Goal: Navigation & Orientation: Find specific page/section

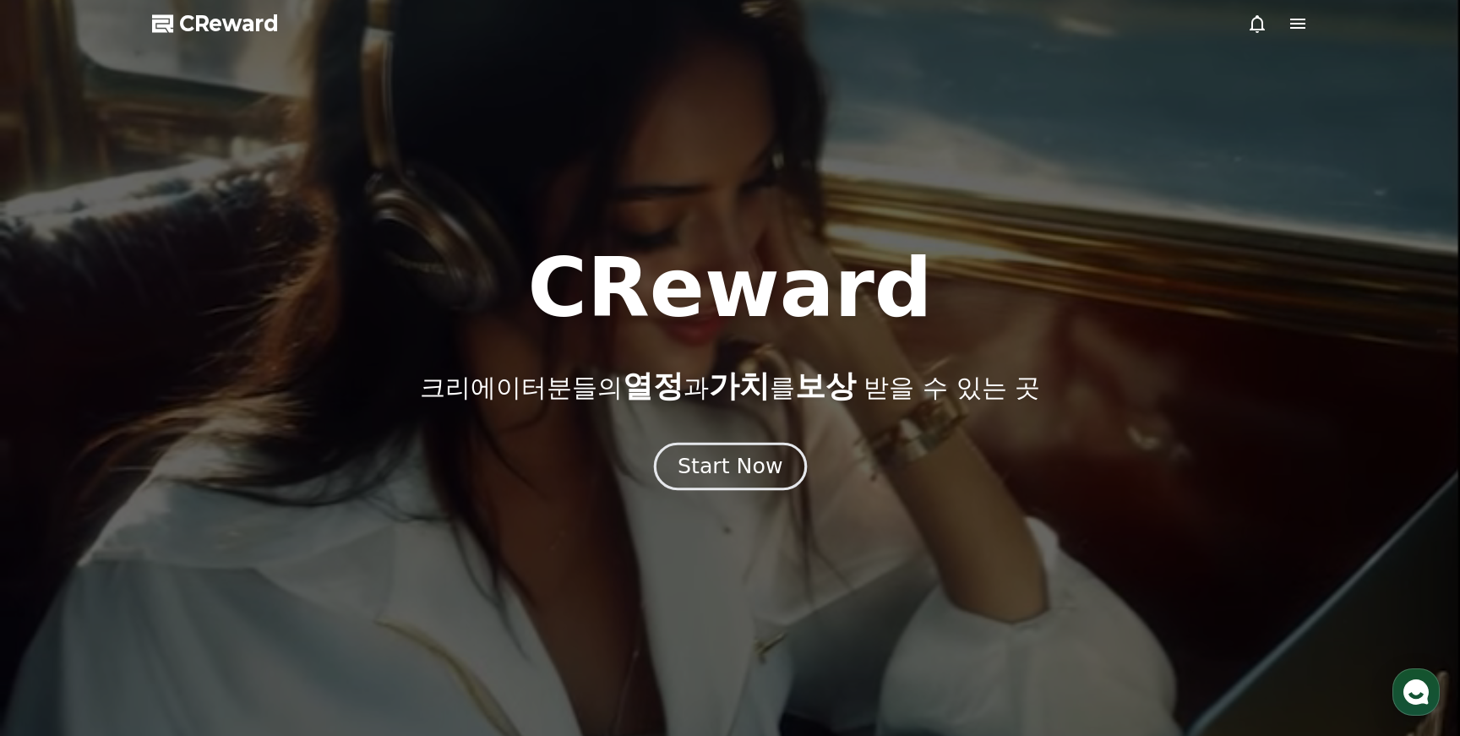
click at [755, 455] on div "Start Now" at bounding box center [730, 466] width 105 height 29
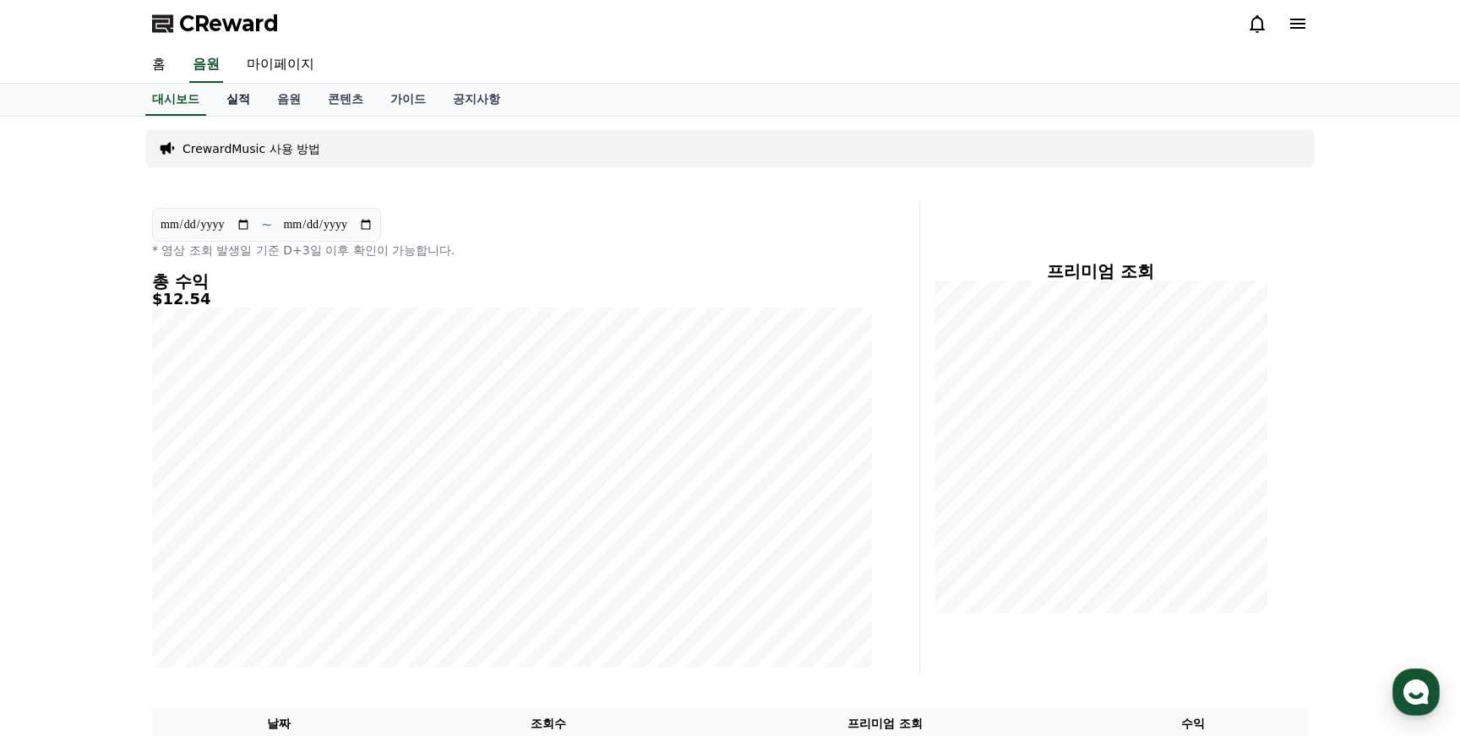
click at [234, 96] on link "실적" at bounding box center [238, 100] width 51 height 32
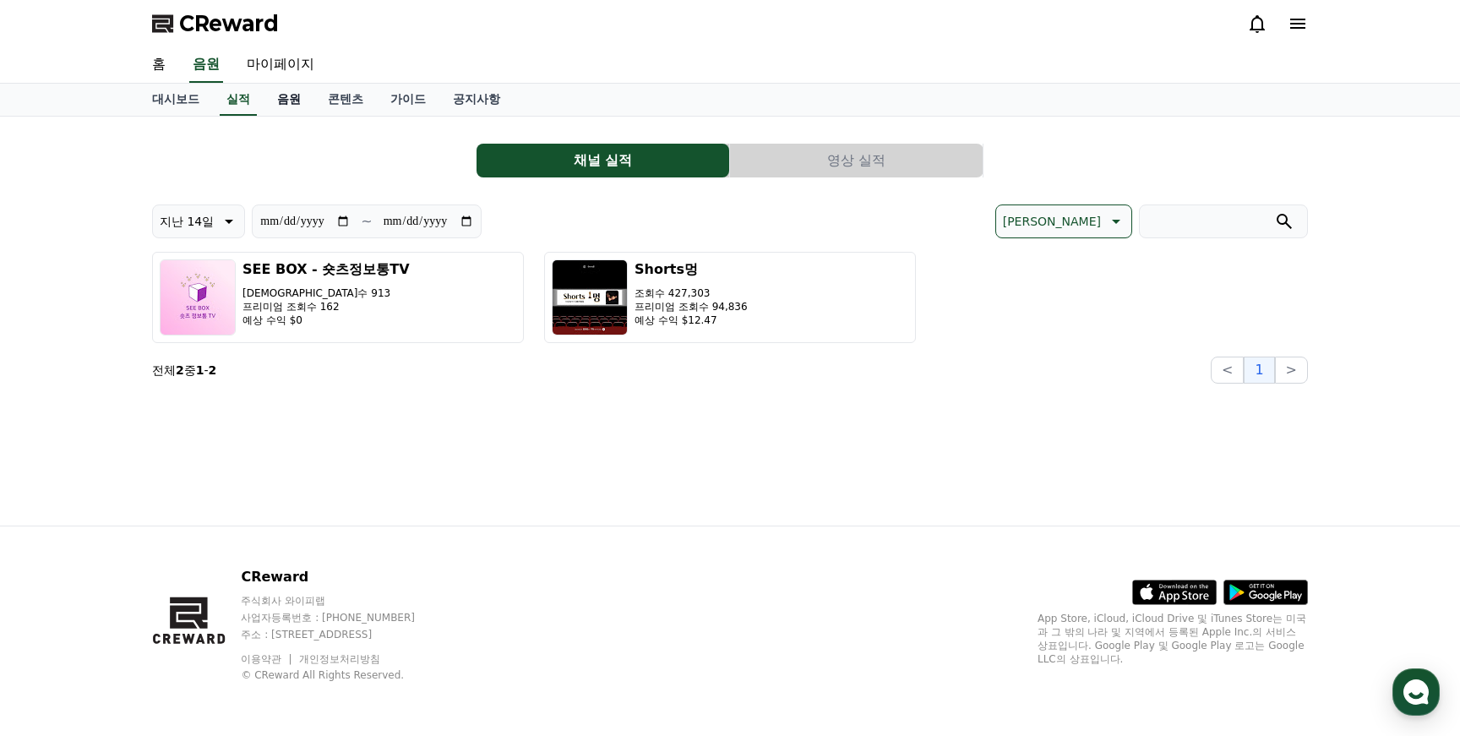
click at [272, 97] on link "음원" at bounding box center [289, 100] width 51 height 32
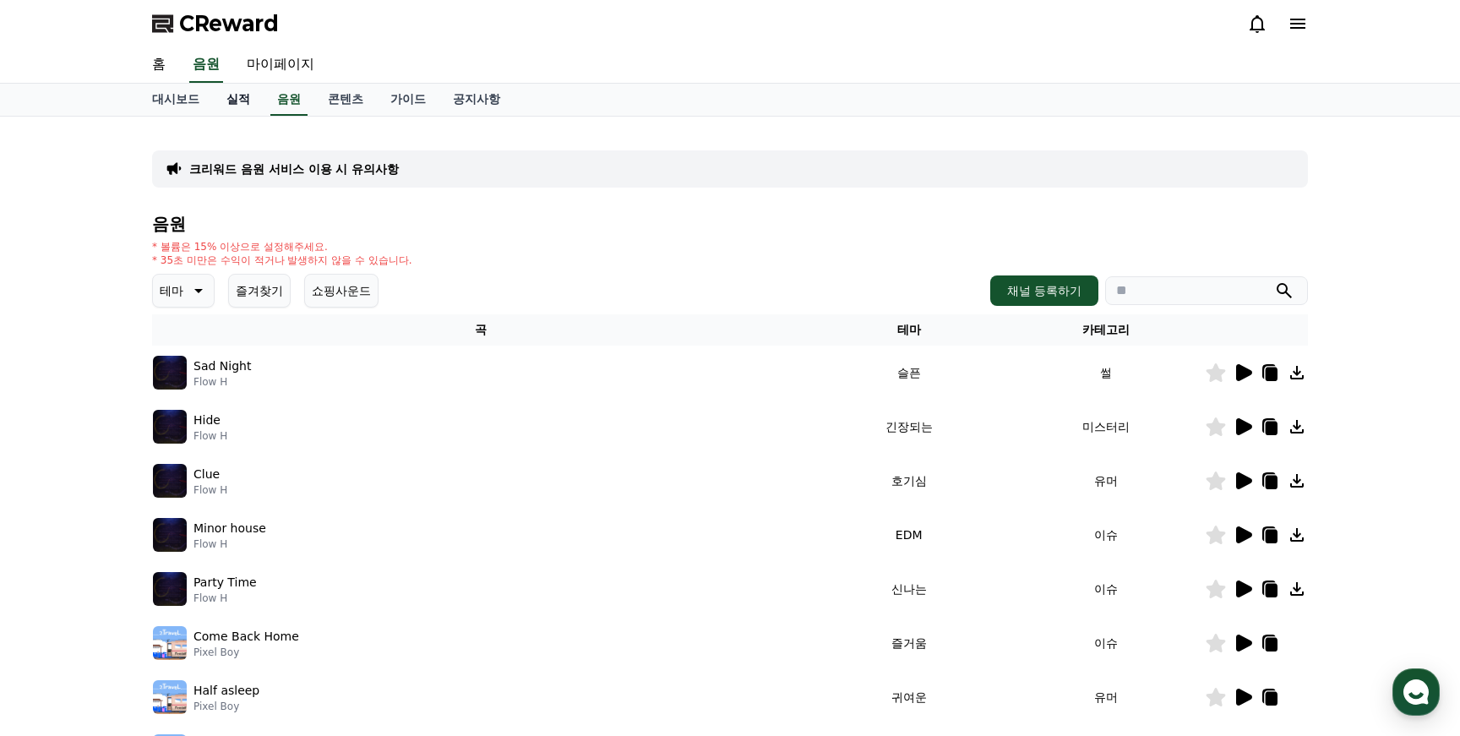
click at [230, 87] on link "실적" at bounding box center [238, 100] width 51 height 32
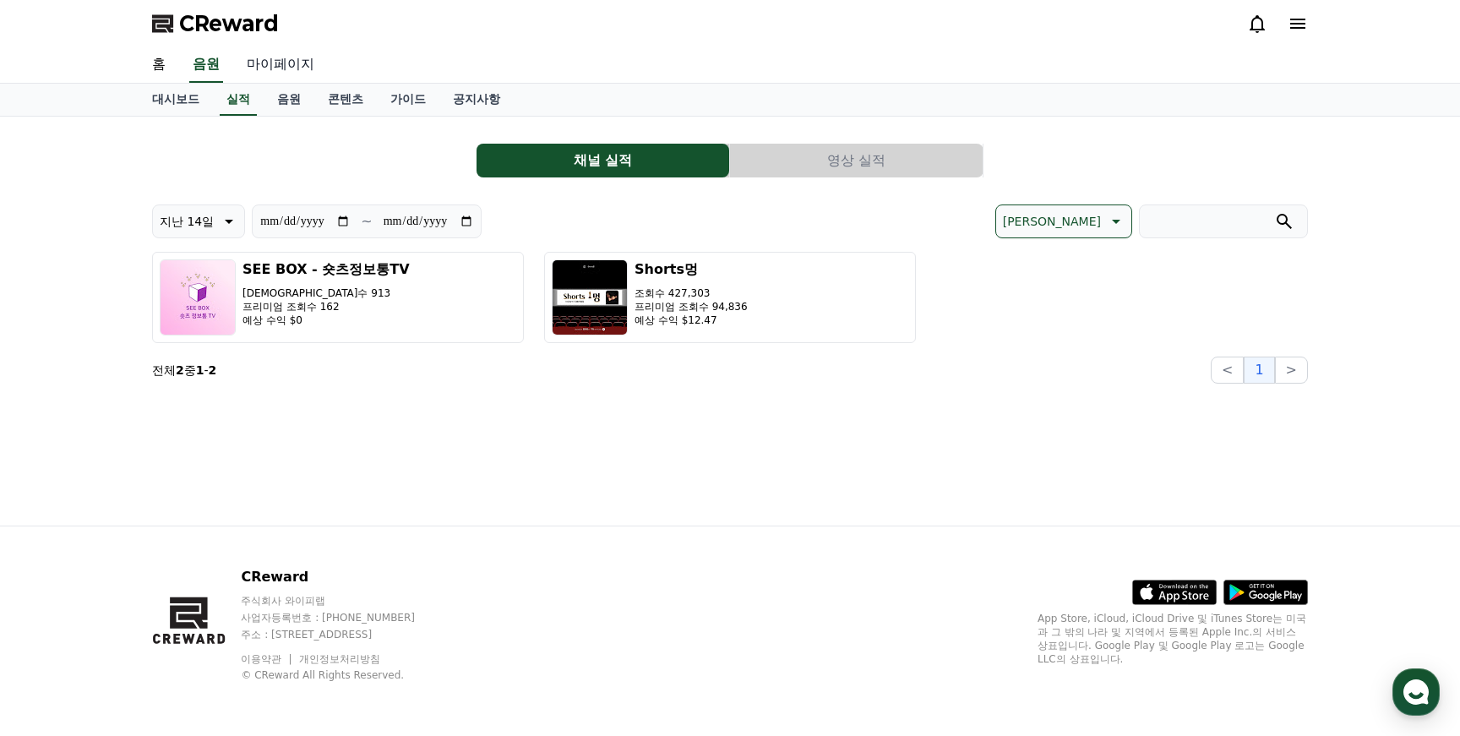
click at [285, 55] on link "마이페이지" at bounding box center [280, 64] width 95 height 35
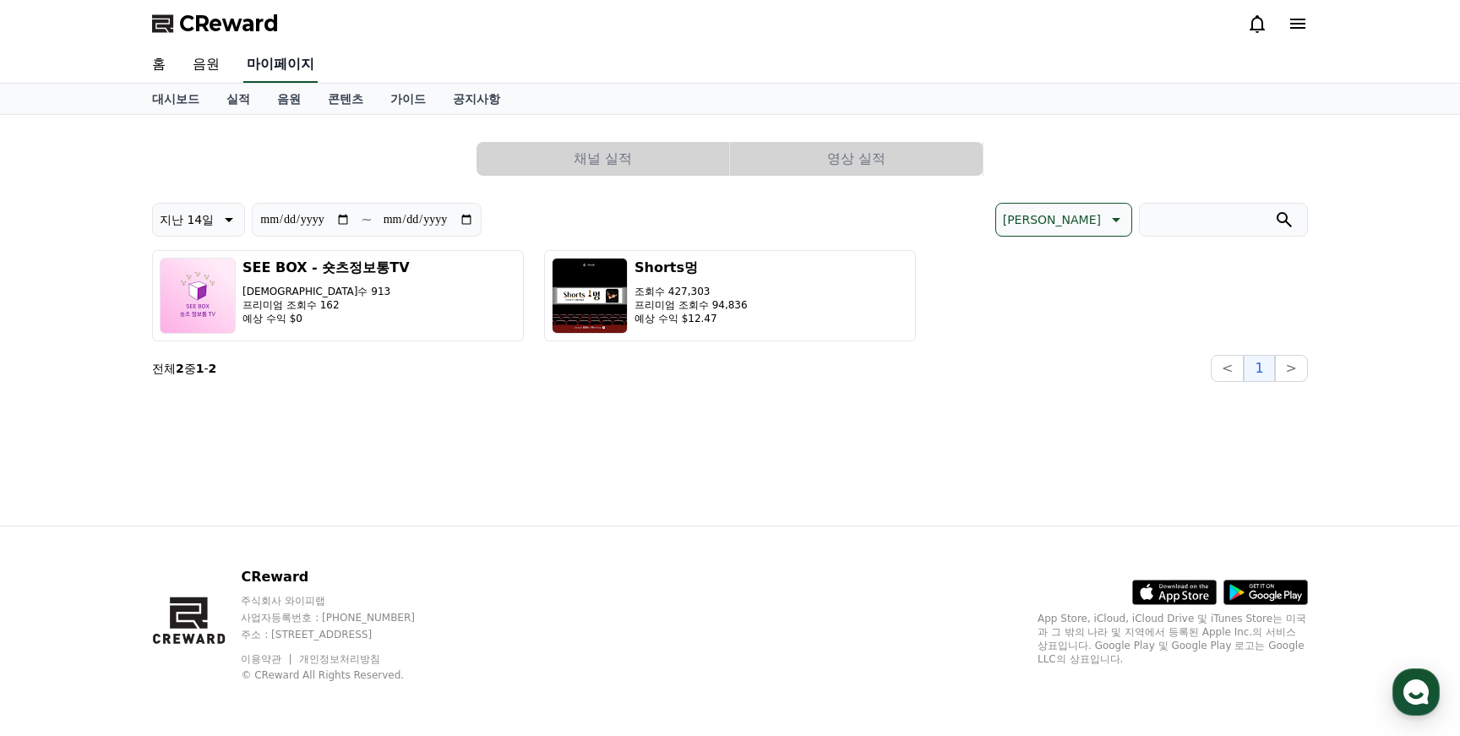
select select "**********"
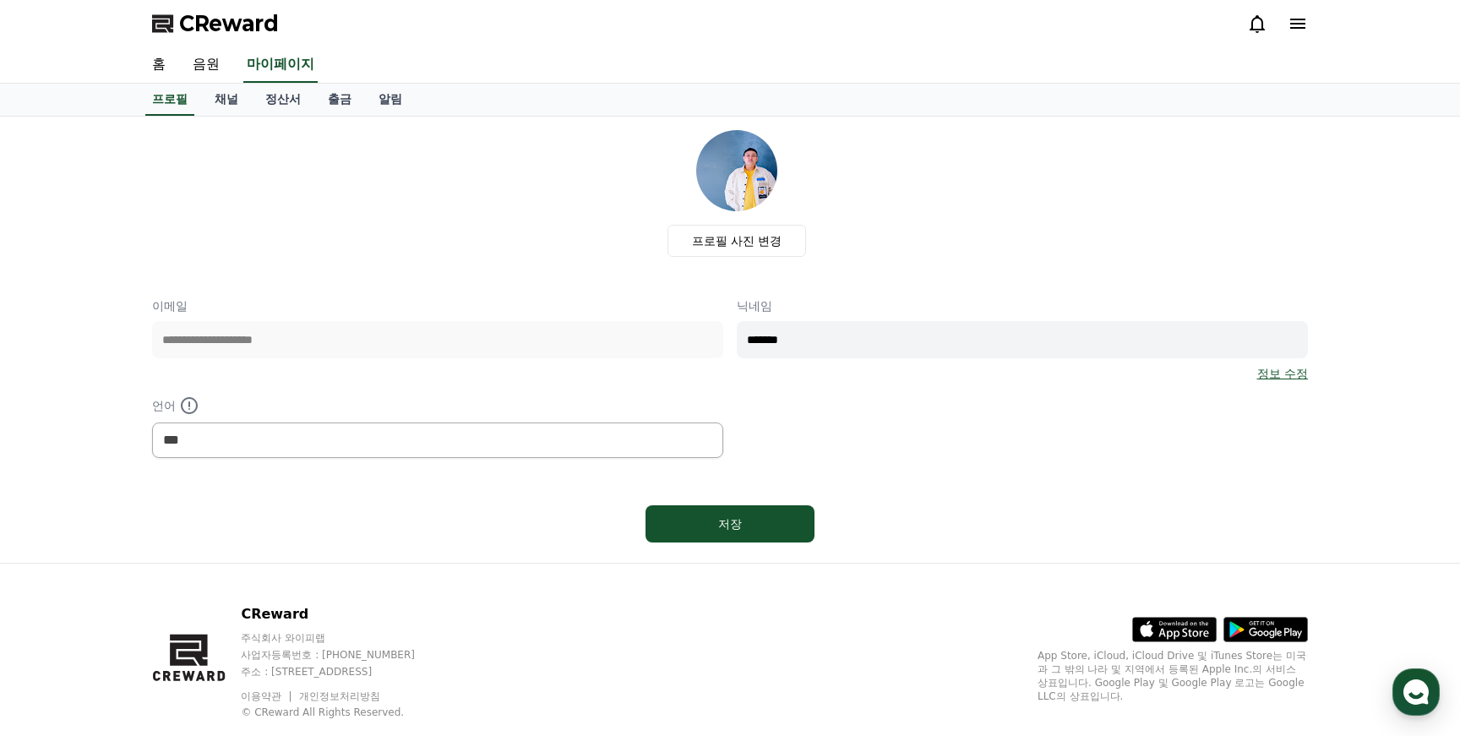
click at [1258, 19] on icon at bounding box center [1257, 24] width 20 height 20
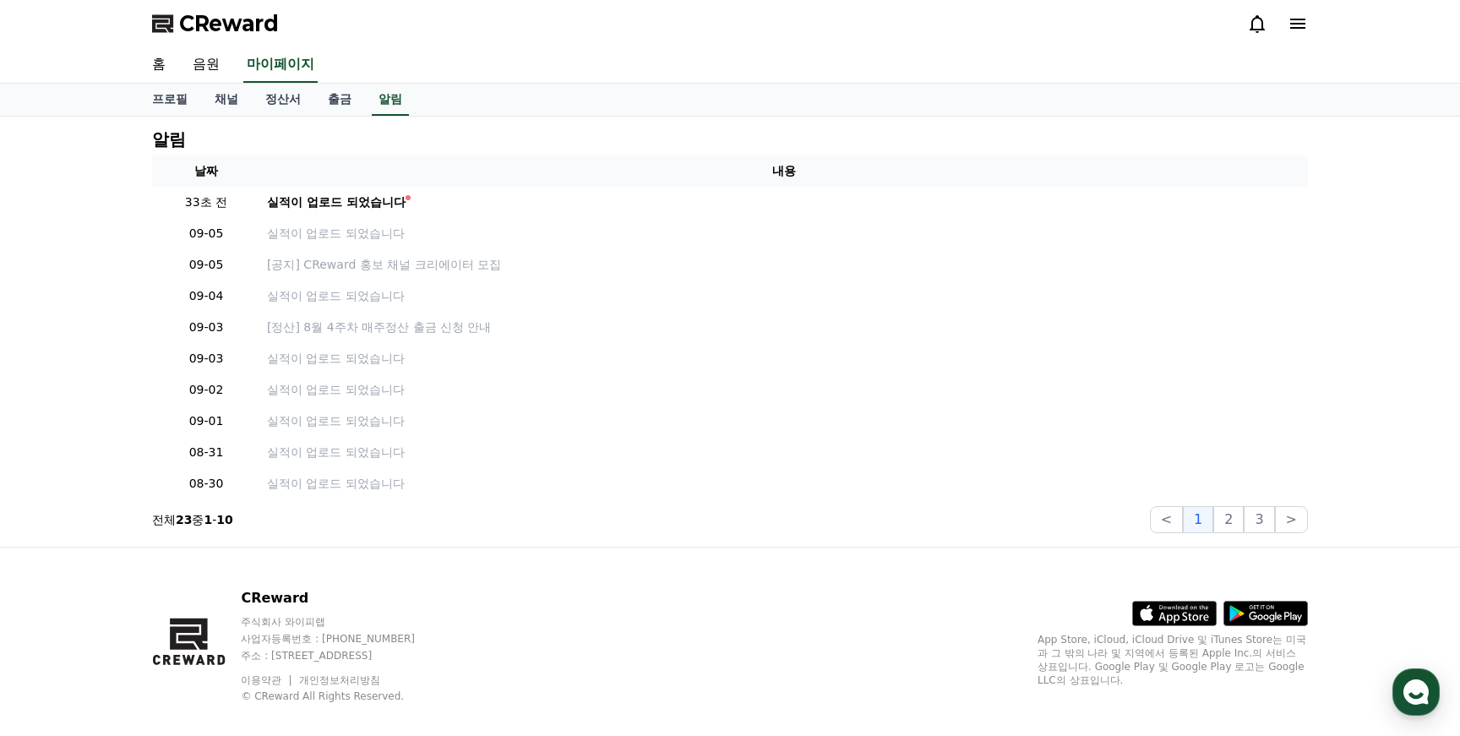
click at [1258, 19] on icon at bounding box center [1257, 24] width 20 height 20
click at [1259, 20] on icon at bounding box center [1257, 24] width 20 height 20
click at [1256, 26] on icon at bounding box center [1257, 24] width 20 height 20
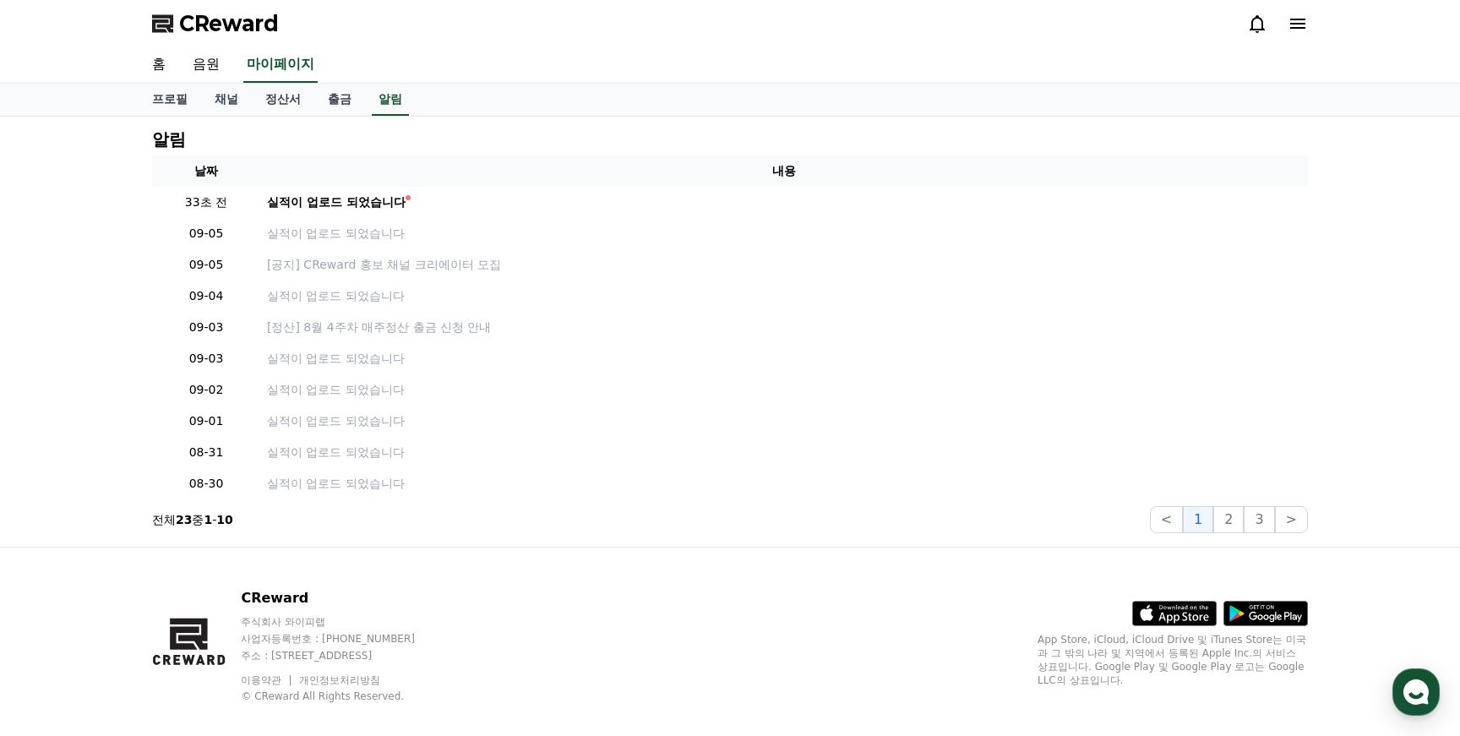
click at [1256, 26] on icon at bounding box center [1257, 24] width 20 height 20
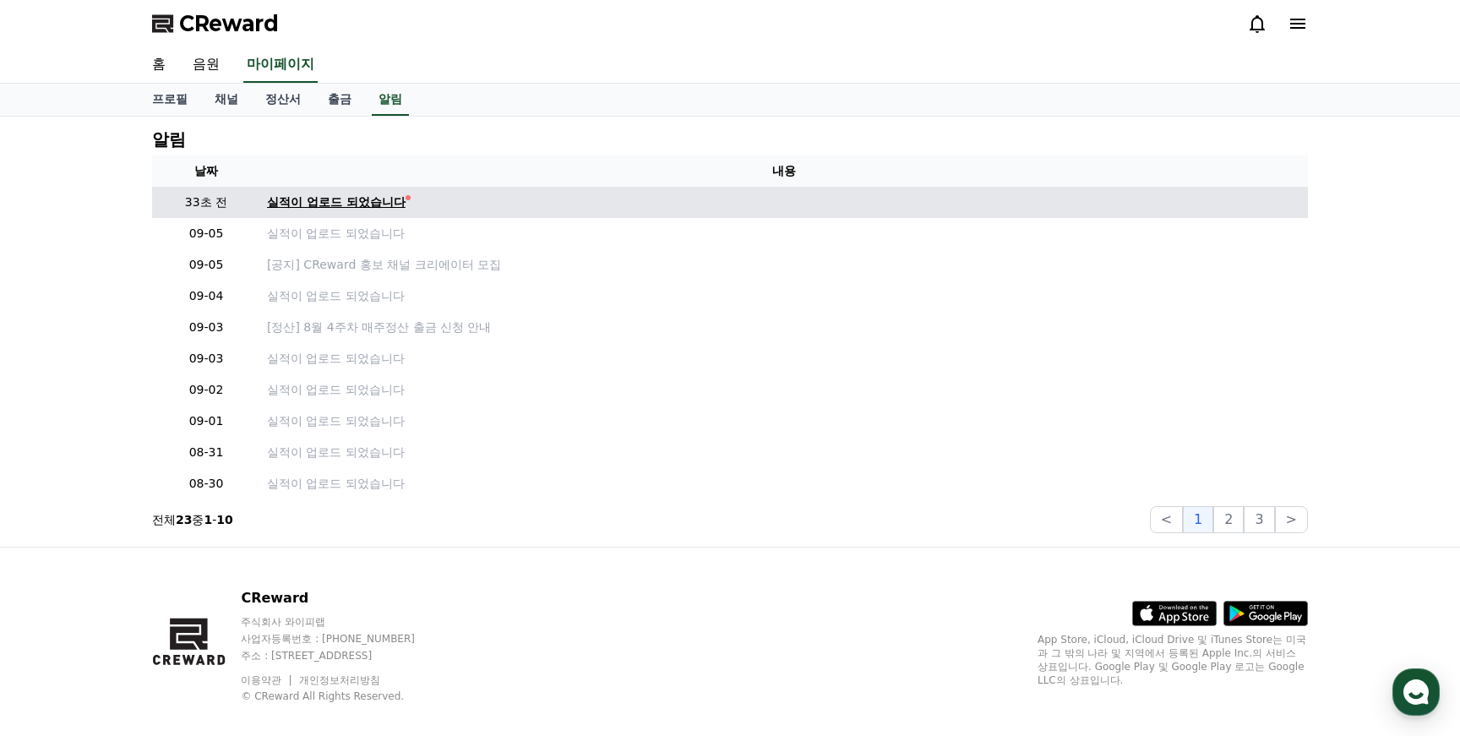
click at [293, 207] on div "실적이 업로드 되었습니다" at bounding box center [336, 202] width 139 height 18
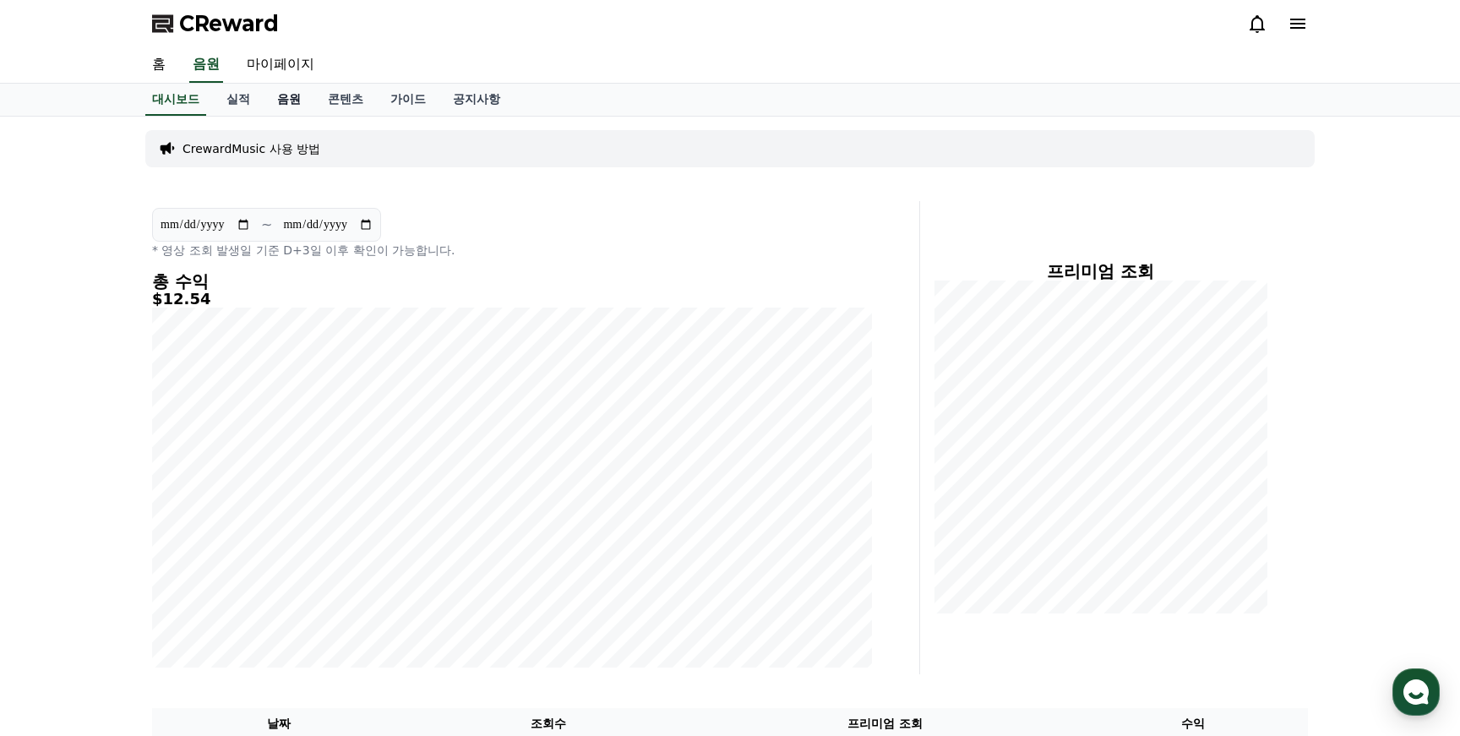
click at [266, 95] on link "음원" at bounding box center [289, 100] width 51 height 32
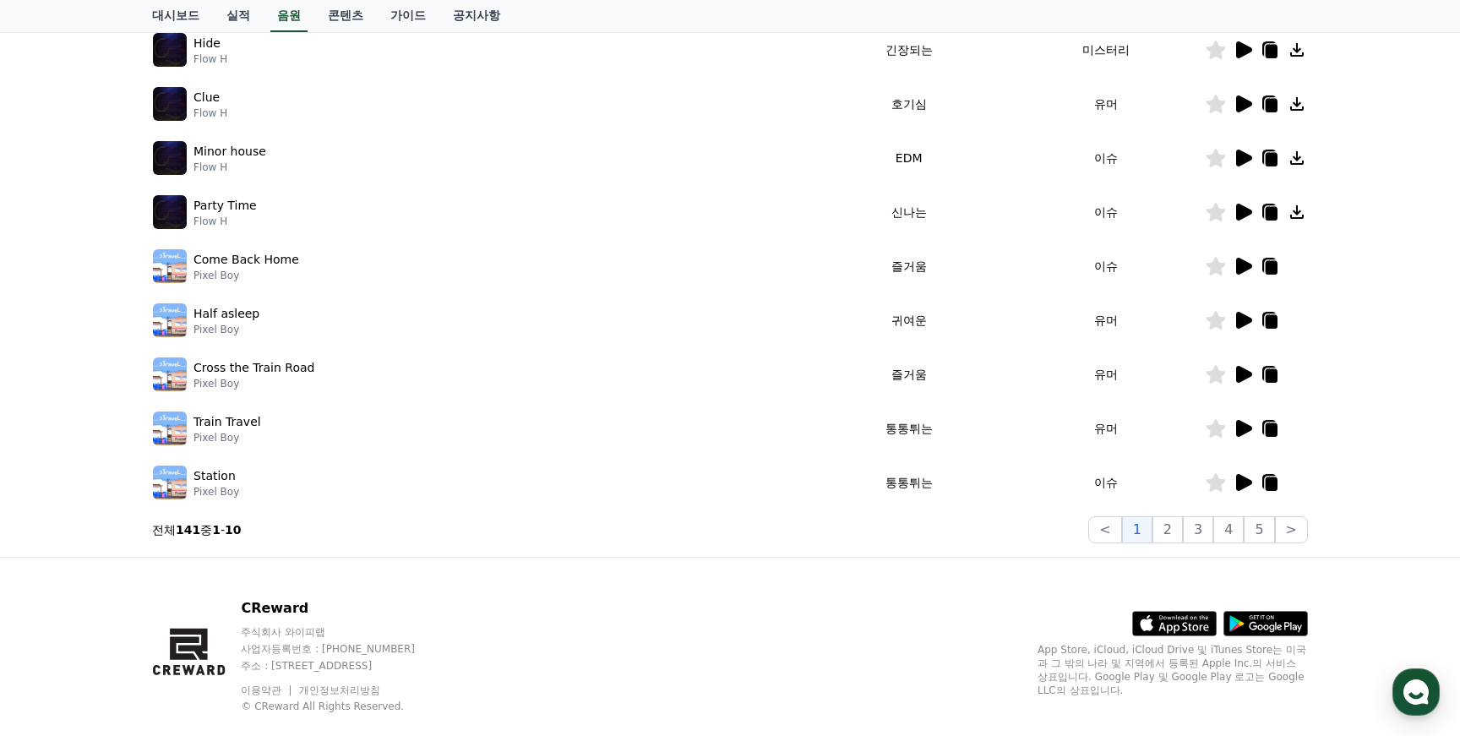
scroll to position [408, 0]
